Goal: Navigation & Orientation: Find specific page/section

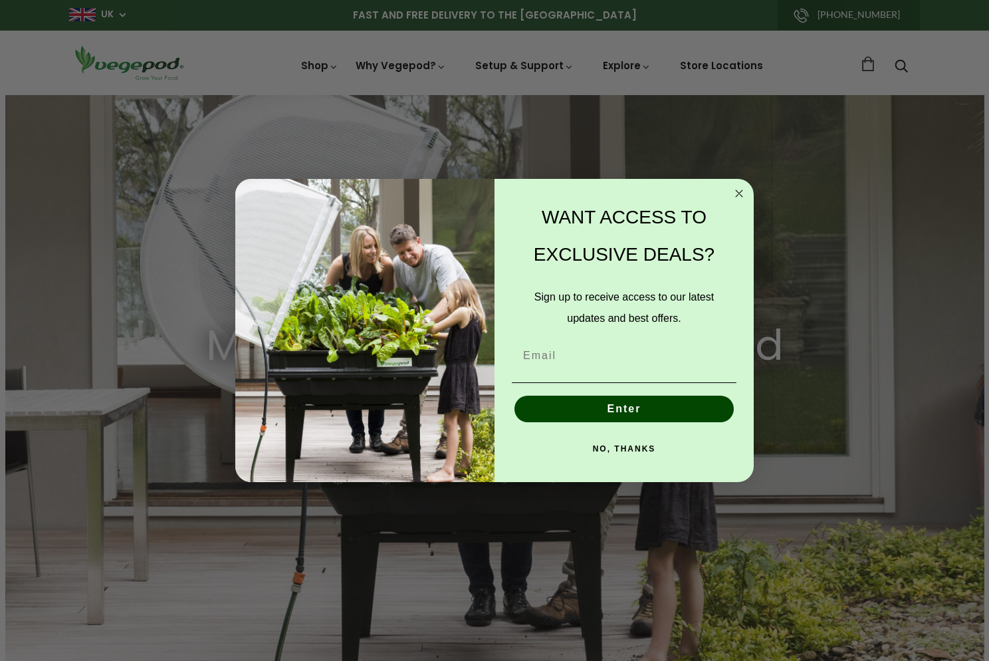
click at [739, 192] on icon "Close dialog" at bounding box center [739, 193] width 7 height 7
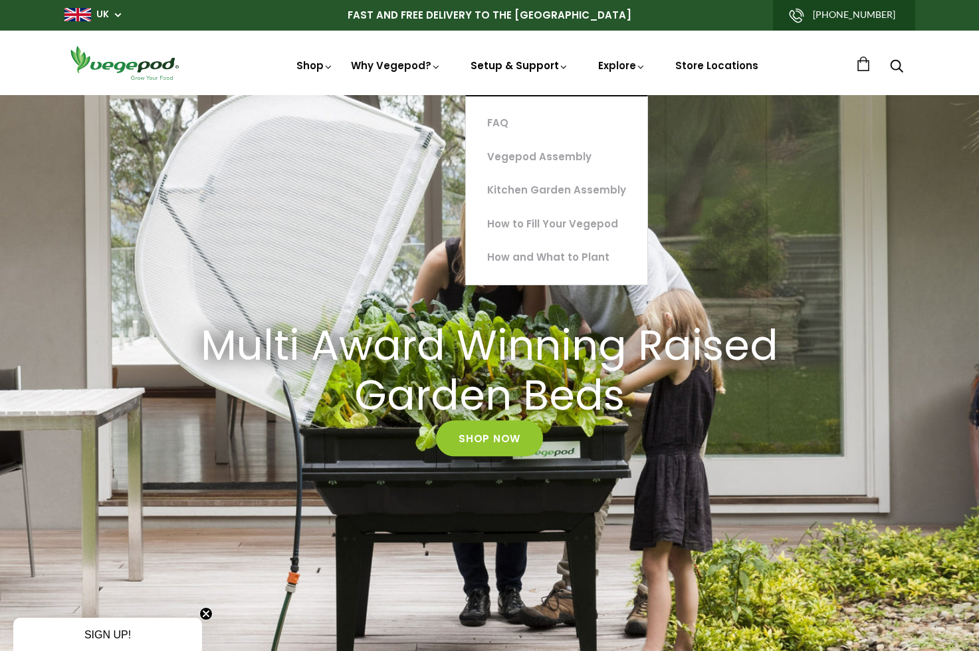
scroll to position [0, 234]
click at [537, 156] on link "Vegepod Assembly" at bounding box center [557, 157] width 182 height 34
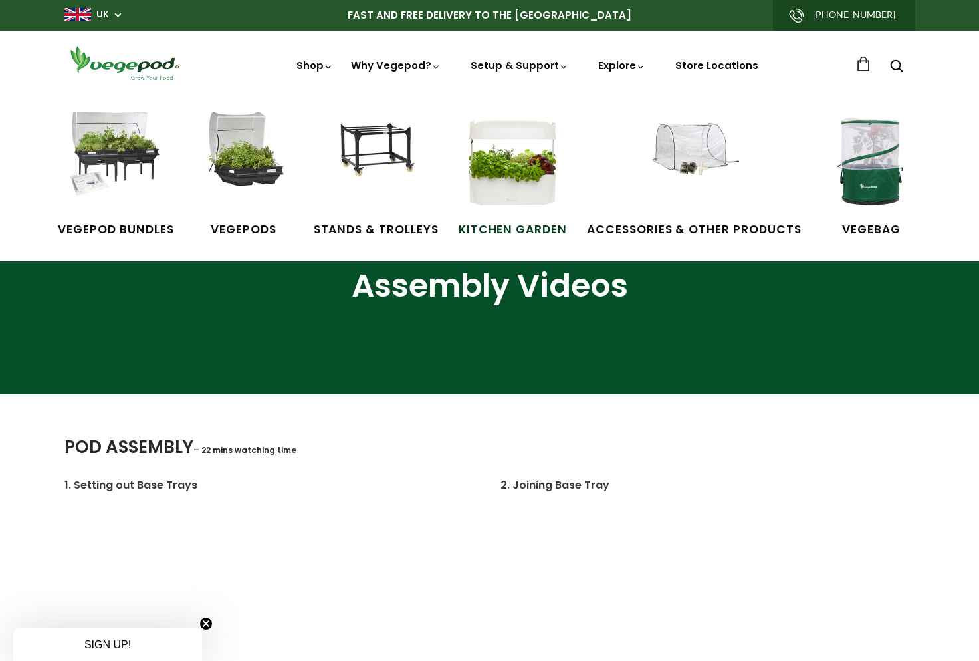
click at [511, 228] on span "Kitchen Garden" at bounding box center [513, 229] width 108 height 17
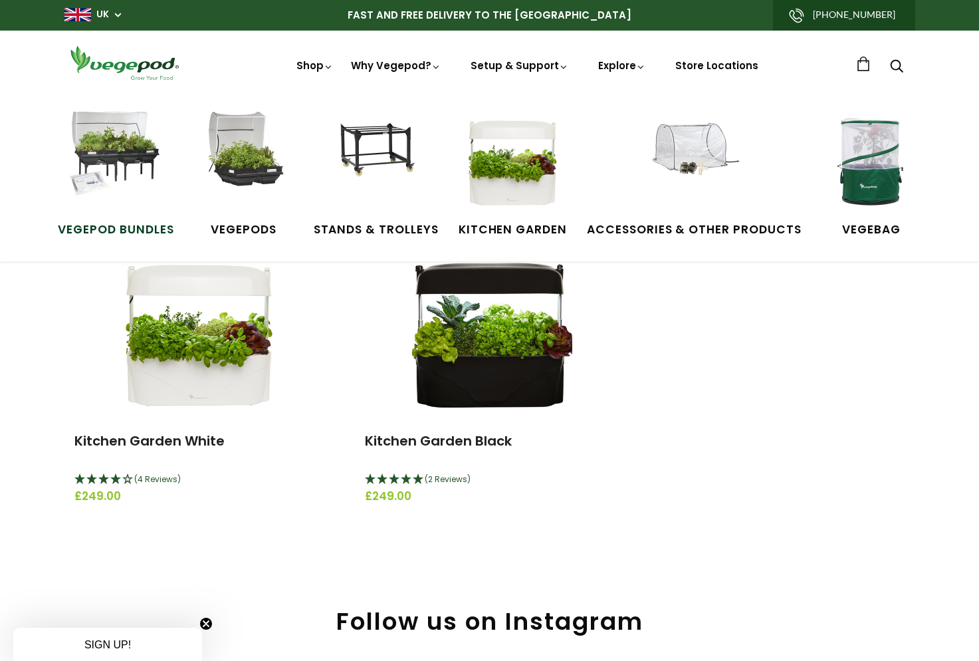
click at [106, 229] on span "Vegepod Bundles" at bounding box center [116, 229] width 116 height 17
